Goal: Information Seeking & Learning: Understand process/instructions

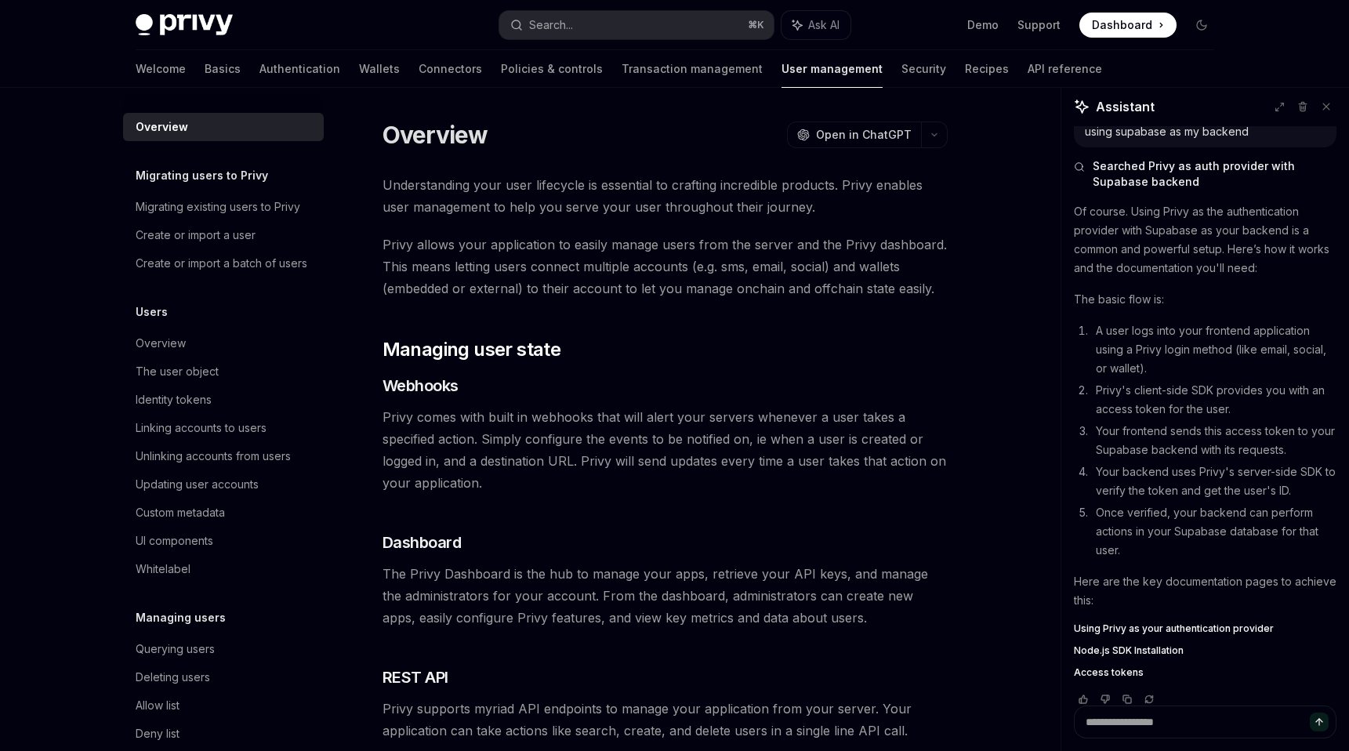
click at [1108, 20] on span "Dashboard" at bounding box center [1122, 25] width 60 height 16
type textarea "*"
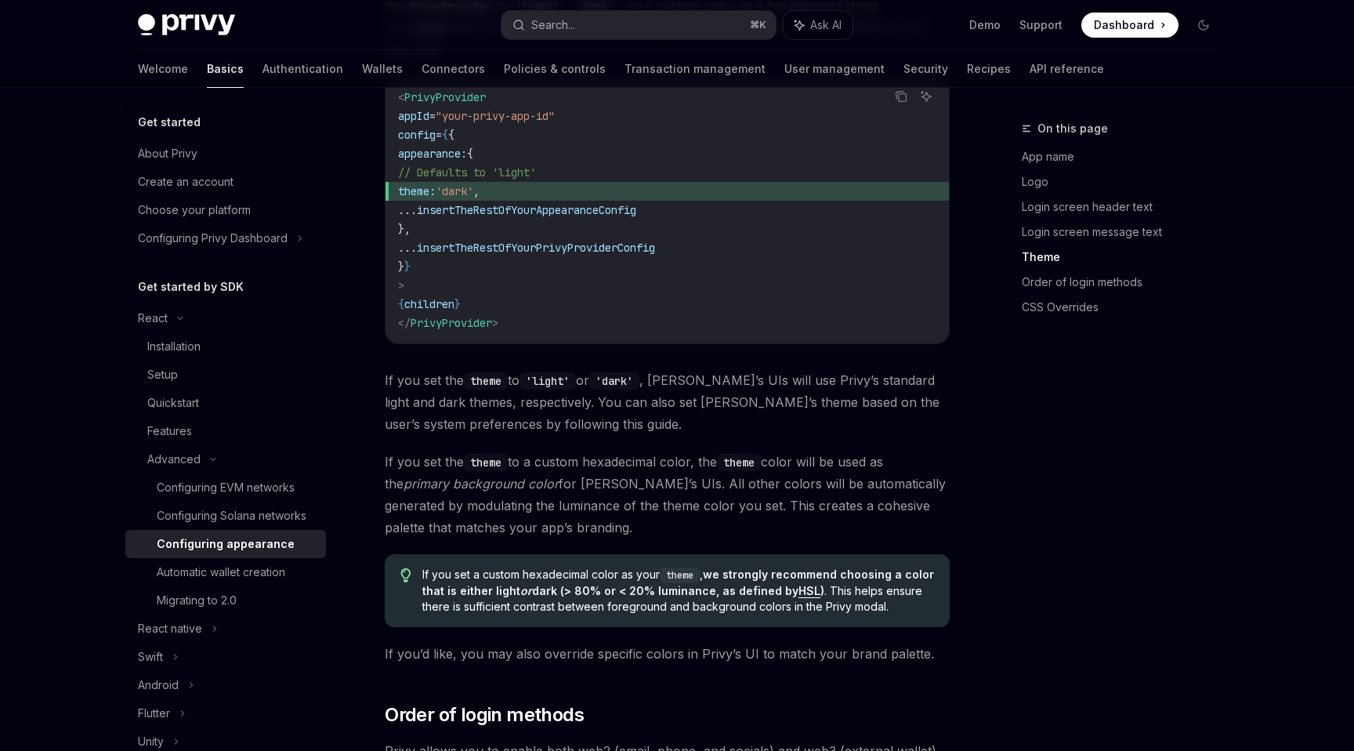
scroll to position [2512, 0]
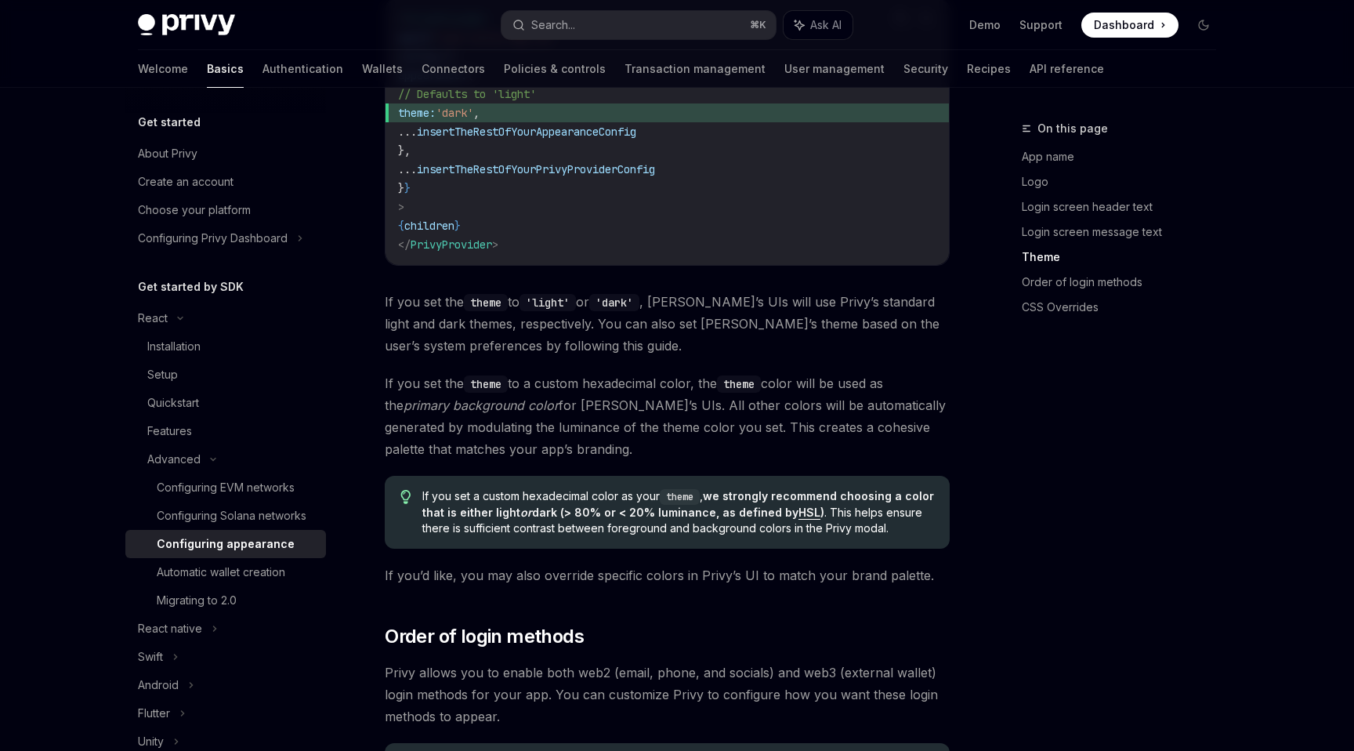
click at [794, 208] on code "< PrivyProvider appId = "your-privy-app-id" config = { { appearance: { // Defau…" at bounding box center [667, 131] width 538 height 244
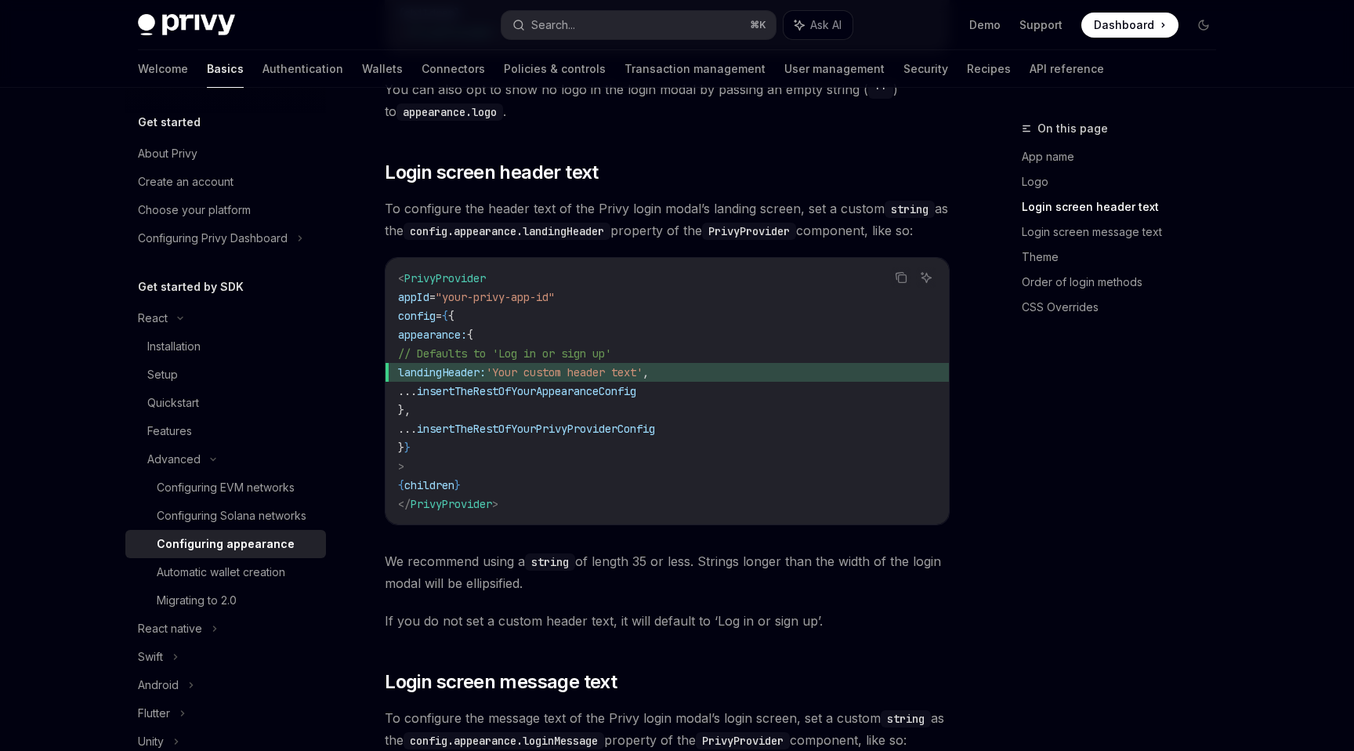
scroll to position [1536, 0]
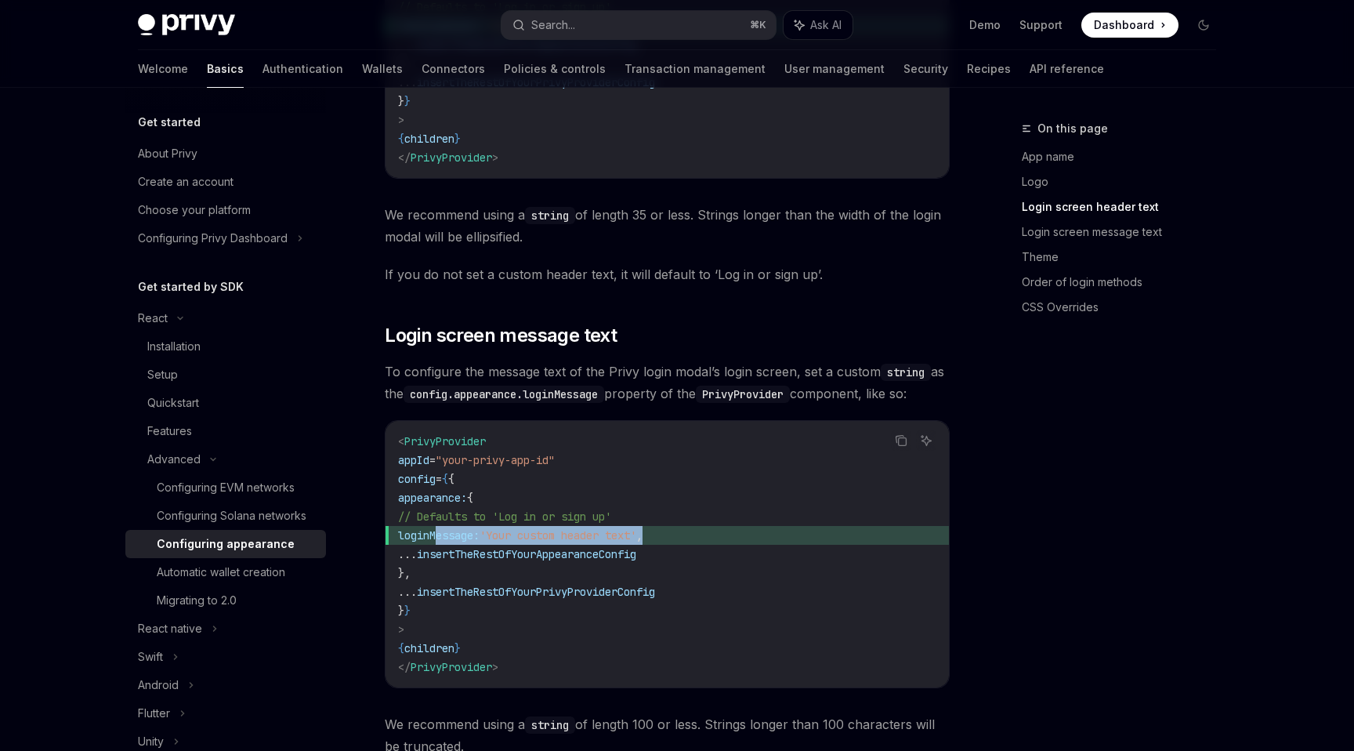
drag, startPoint x: 436, startPoint y: 513, endPoint x: 709, endPoint y: 512, distance: 272.7
click at [709, 526] on span "loginMessage: 'Your custom header text' ," at bounding box center [667, 535] width 538 height 19
copy span "loginMessage: 'Your custom header text' ,"
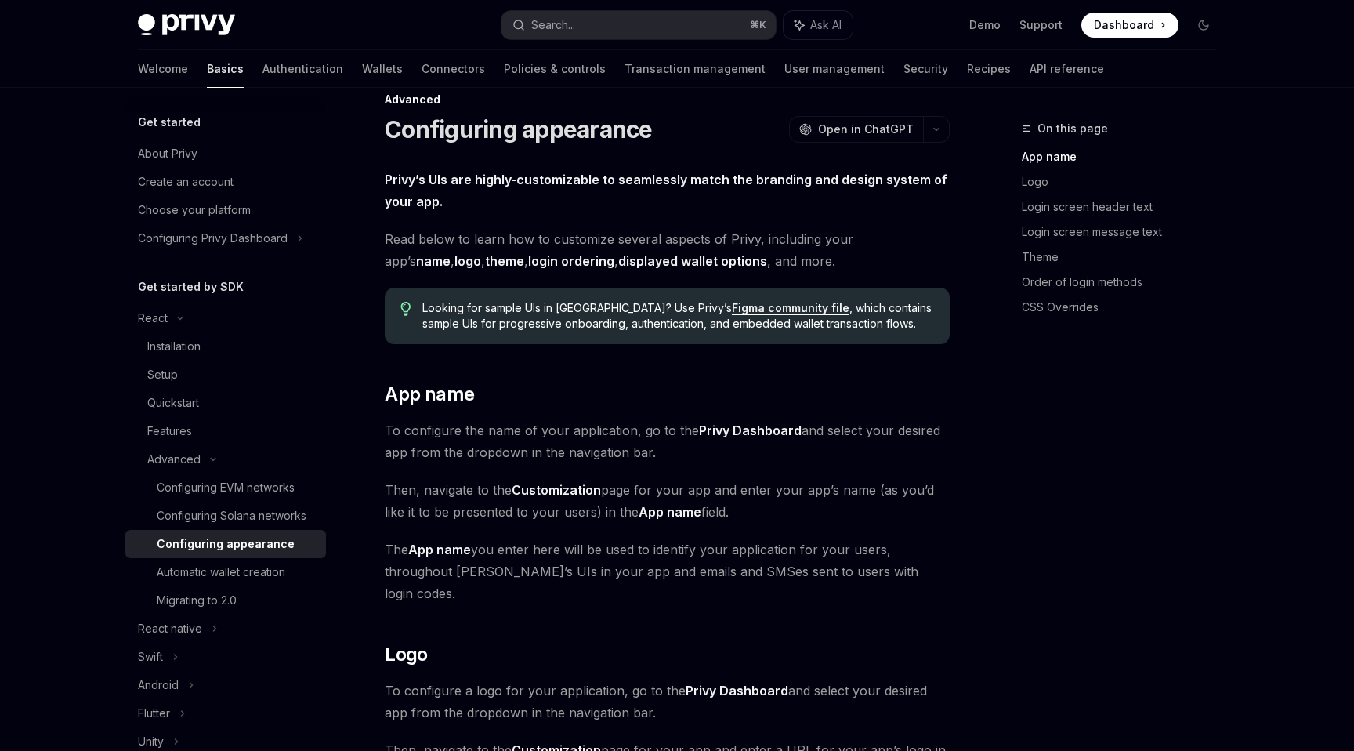
scroll to position [0, 0]
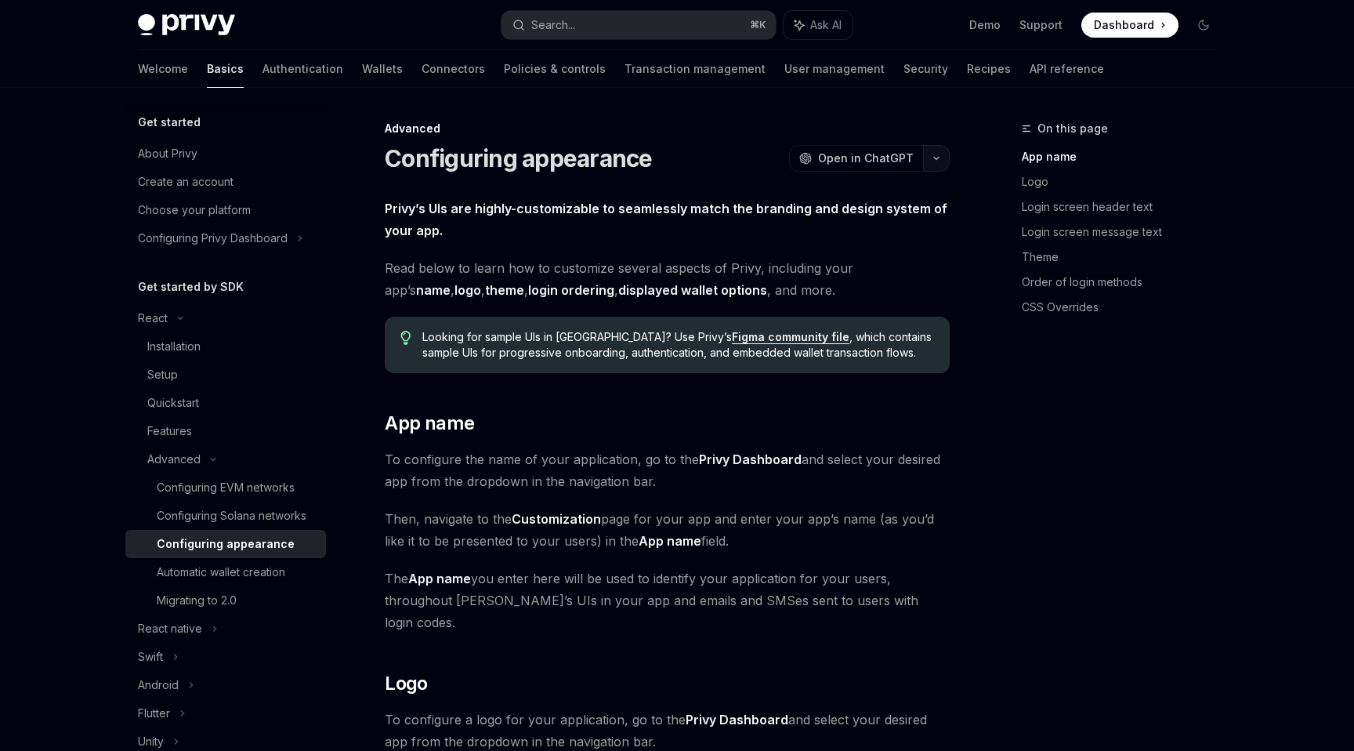
click at [942, 156] on button "button" at bounding box center [936, 158] width 27 height 27
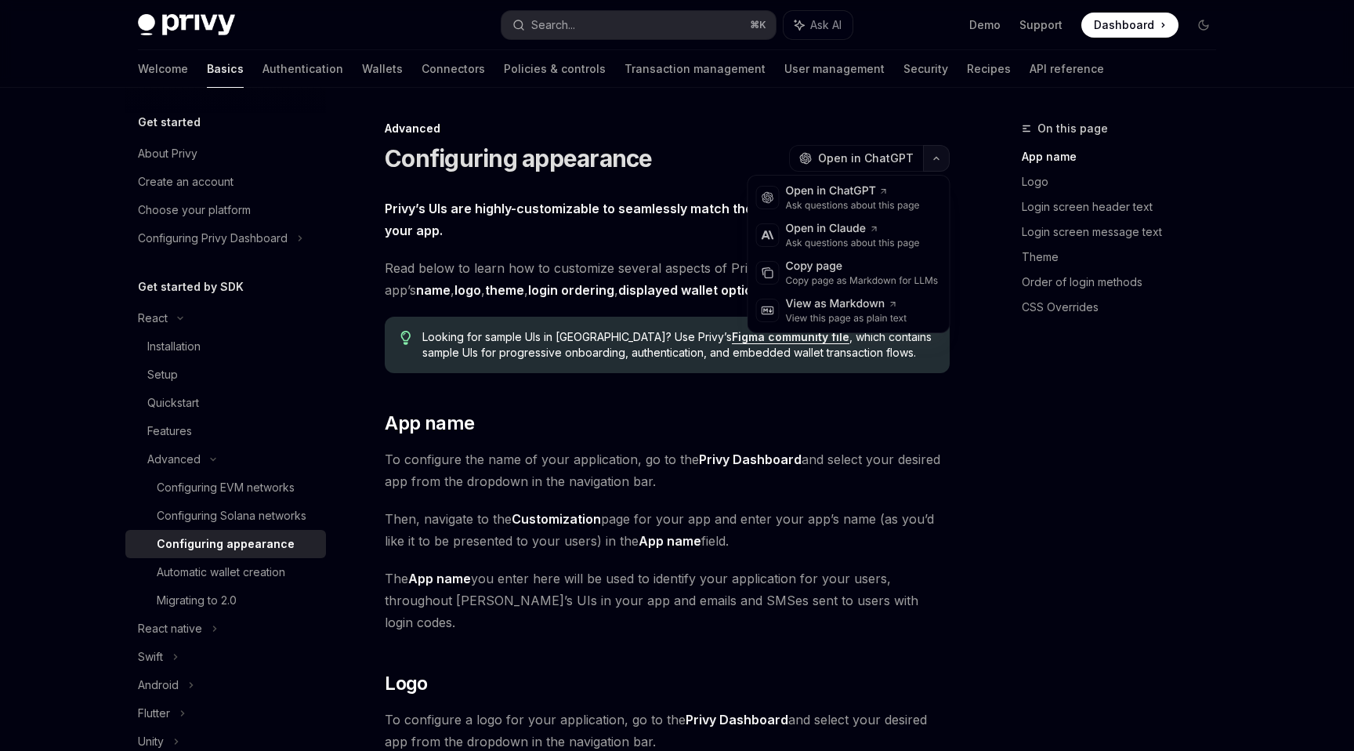
click at [942, 156] on icon "button" at bounding box center [936, 158] width 19 height 6
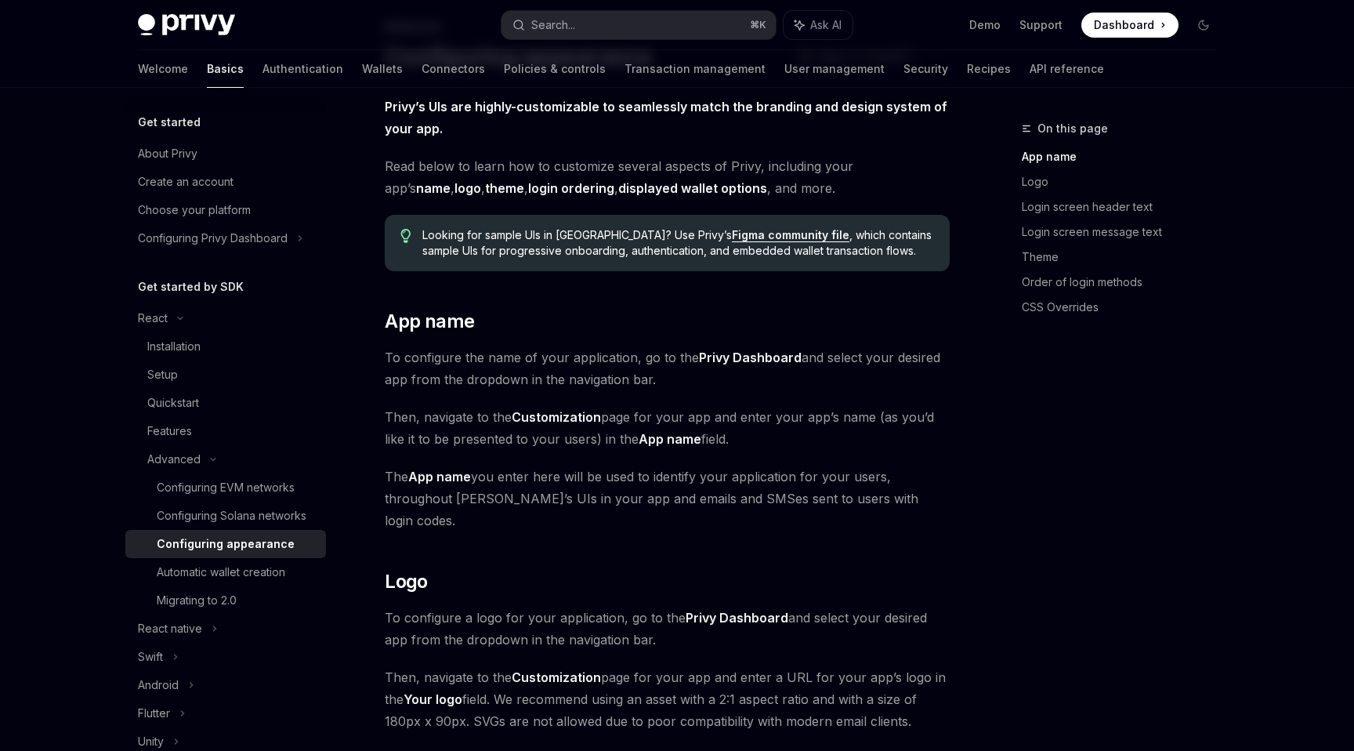
scroll to position [101, 0]
click at [529, 186] on link "login ordering" at bounding box center [571, 189] width 86 height 16
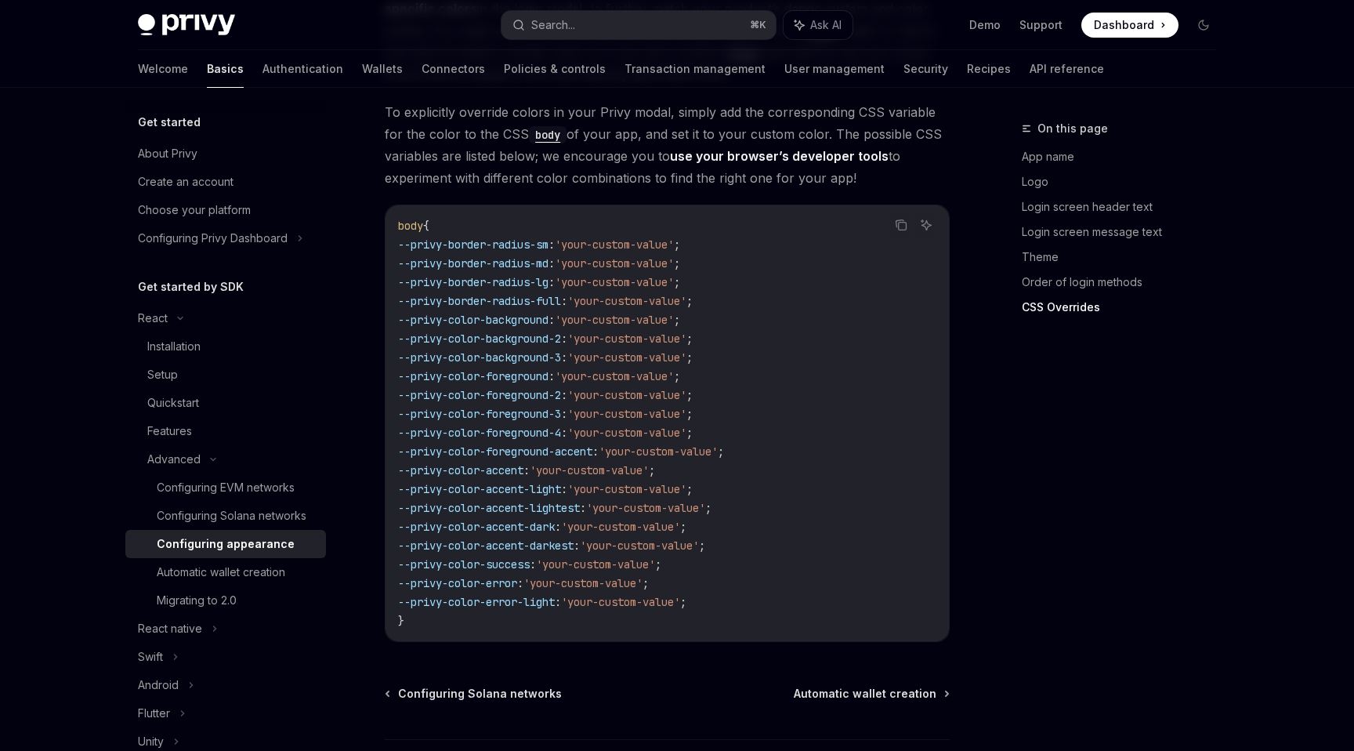
scroll to position [3849, 0]
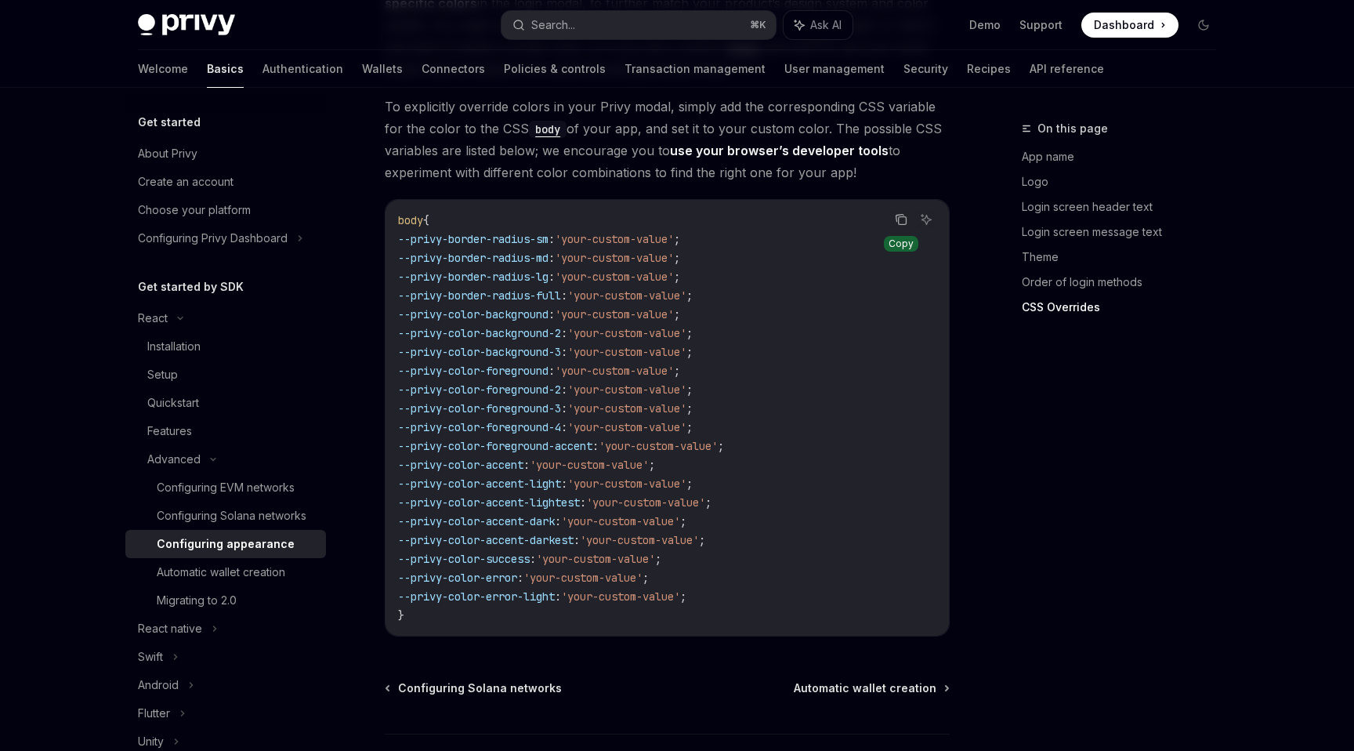
click at [901, 213] on icon "Copy the contents from the code block" at bounding box center [901, 219] width 13 height 13
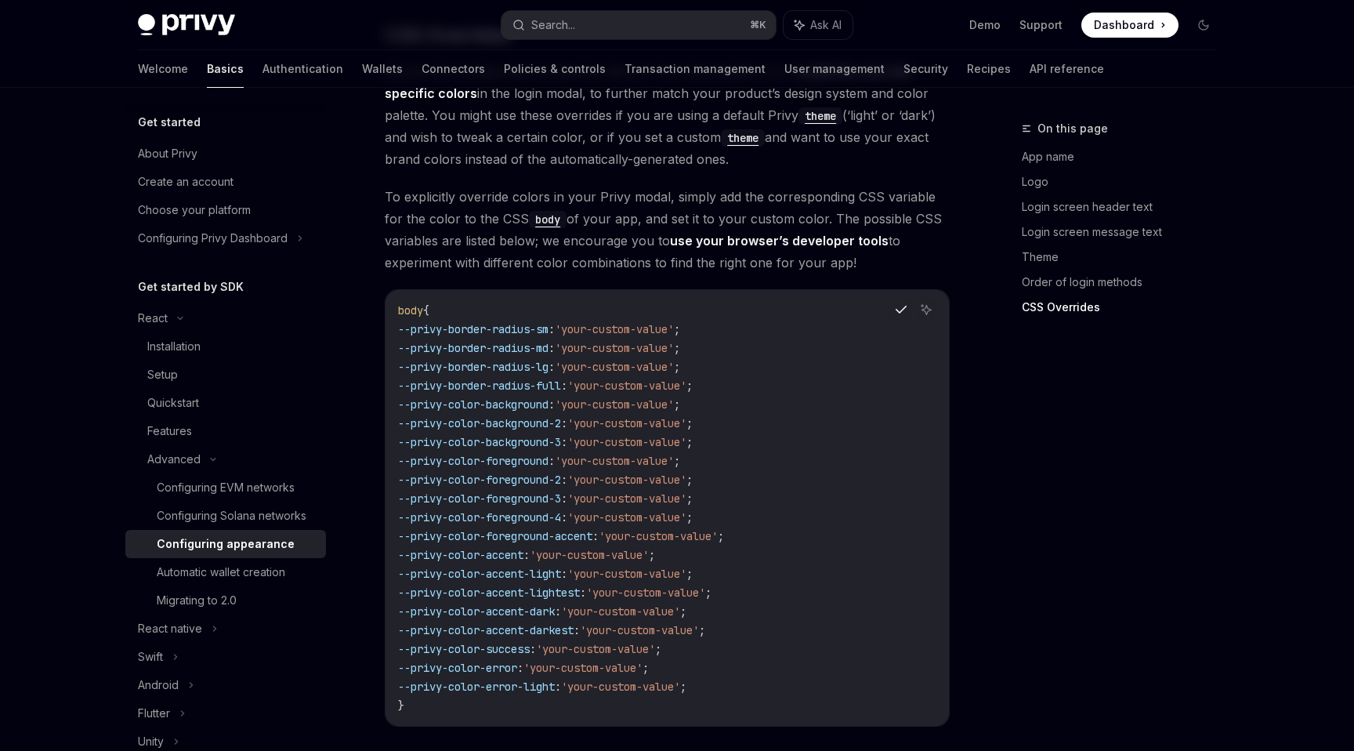
scroll to position [3753, 0]
